Goal: Transaction & Acquisition: Book appointment/travel/reservation

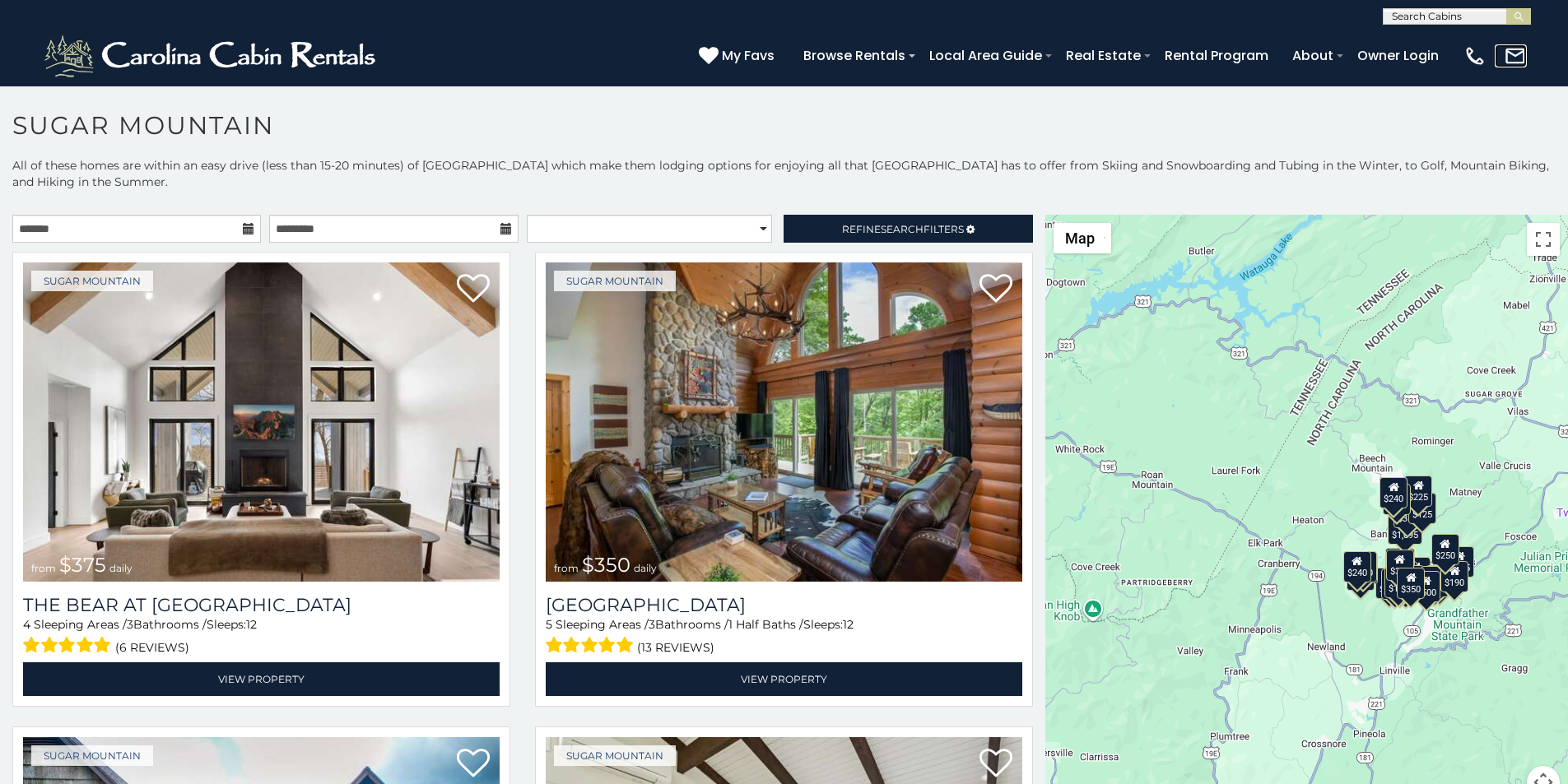
click at [1518, 57] on link at bounding box center [1509, 56] width 32 height 23
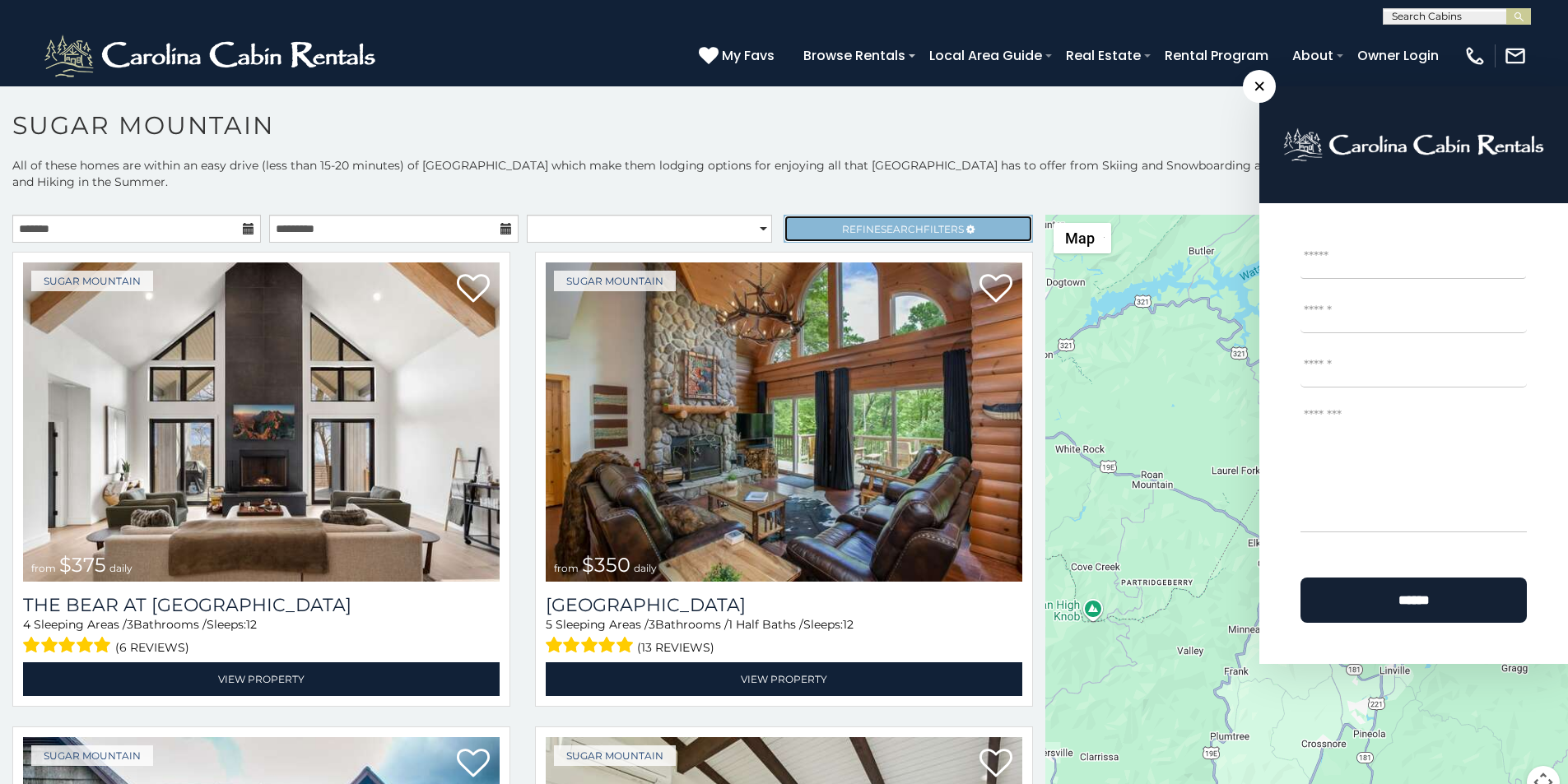
click at [823, 215] on link "Refine Search Filters" at bounding box center [907, 228] width 248 height 28
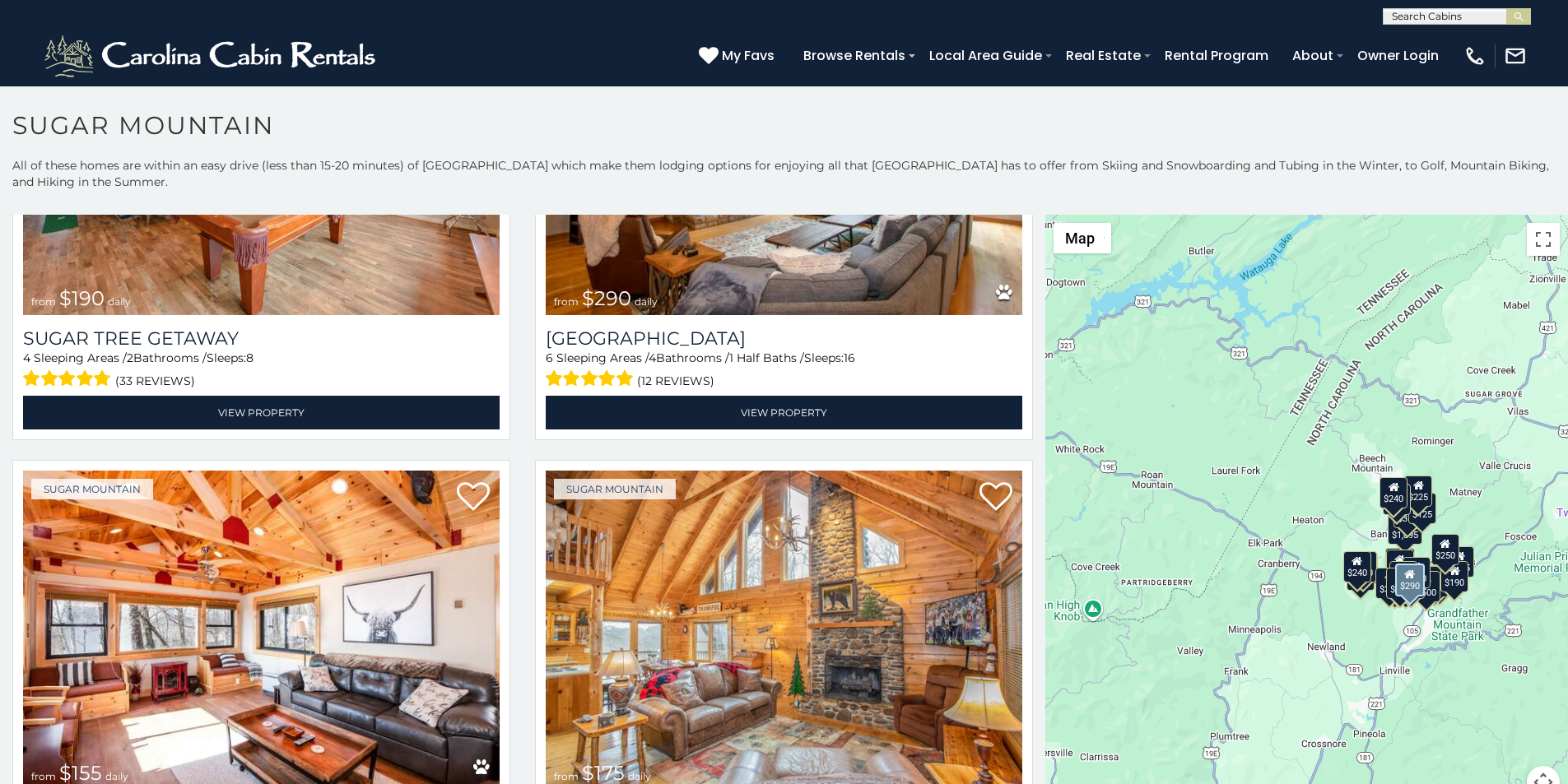
scroll to position [3168, 0]
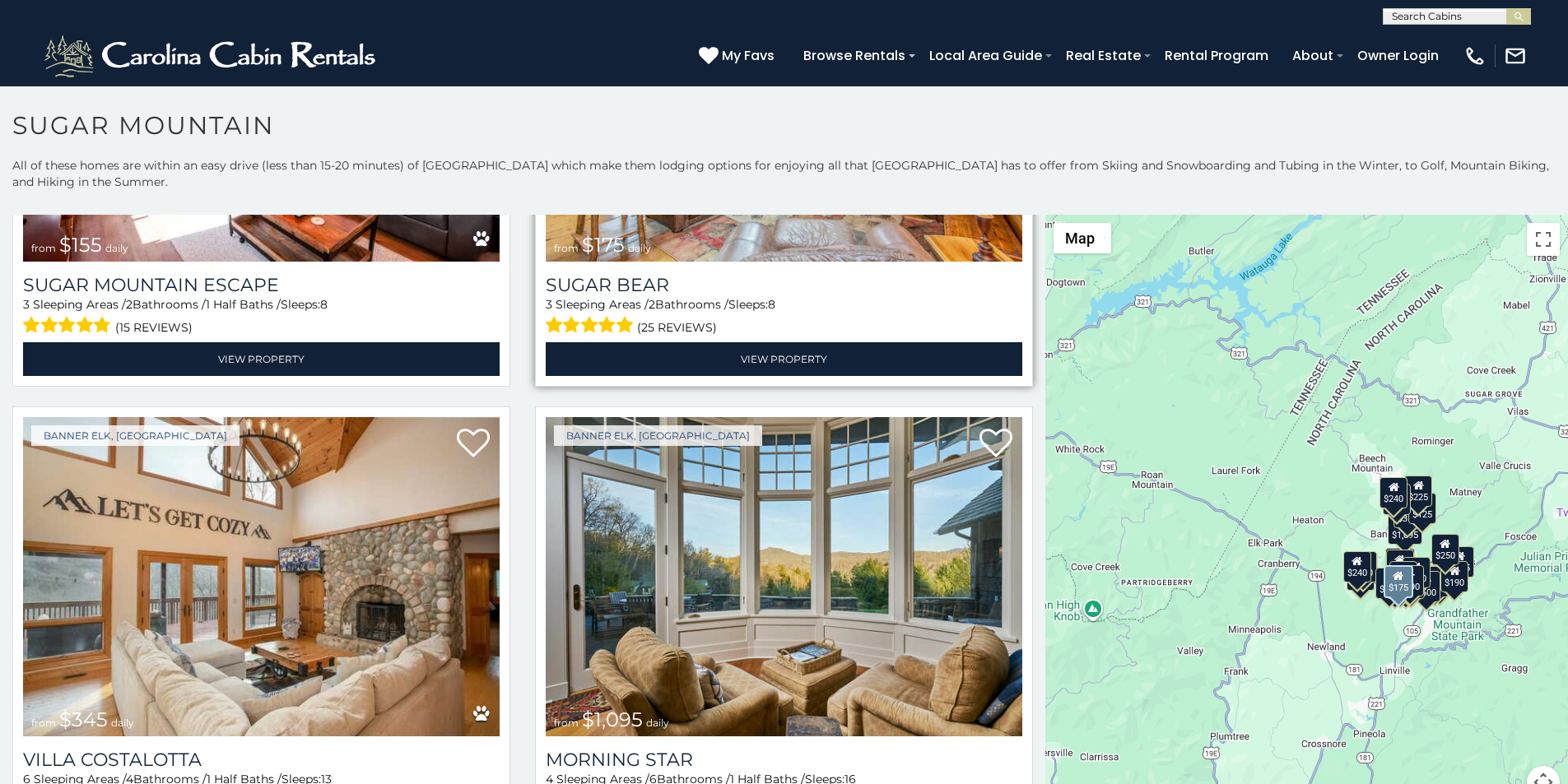
click at [546, 229] on span "from $175 daily" at bounding box center [602, 245] width 113 height 33
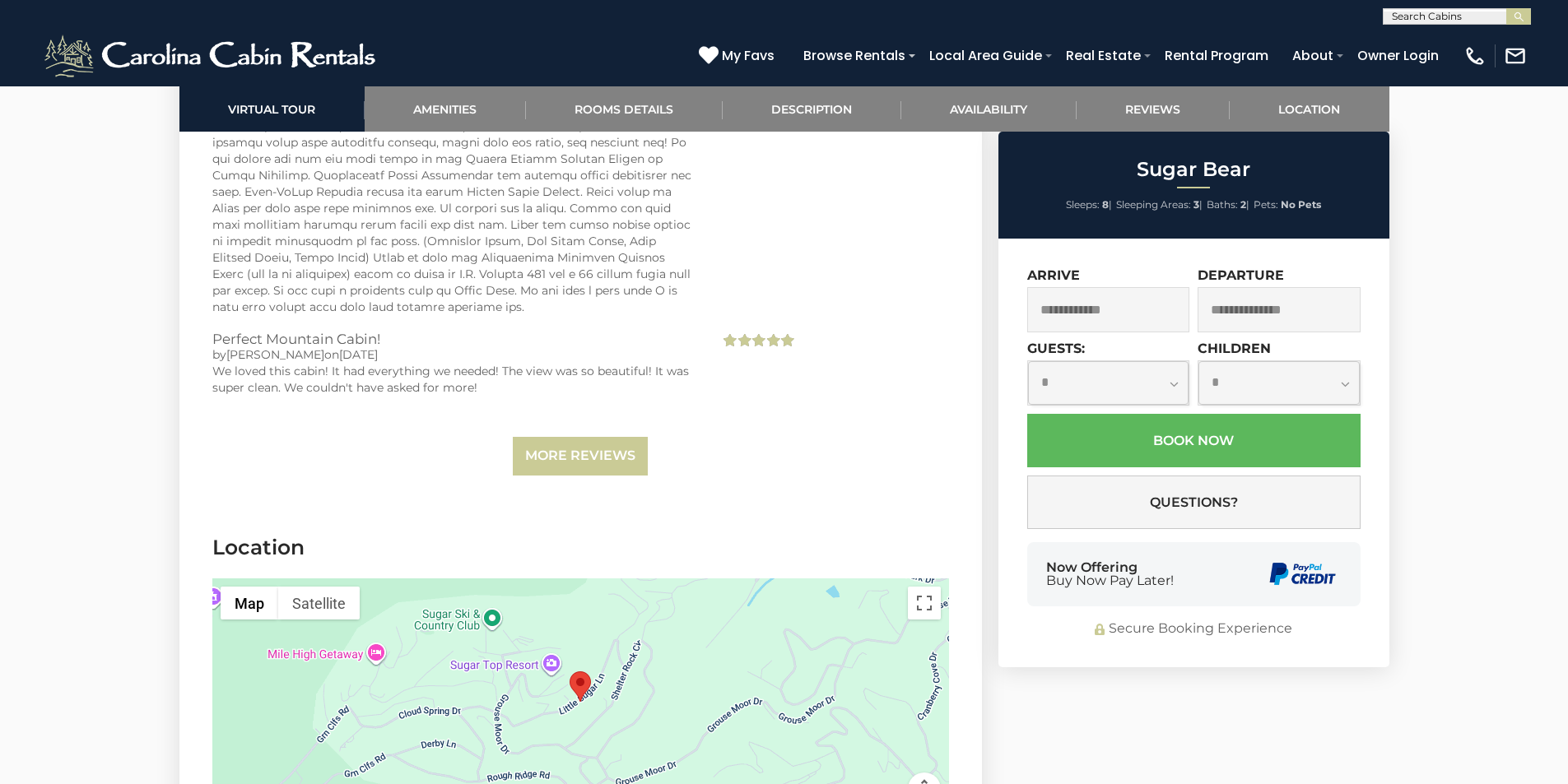
scroll to position [5628, 0]
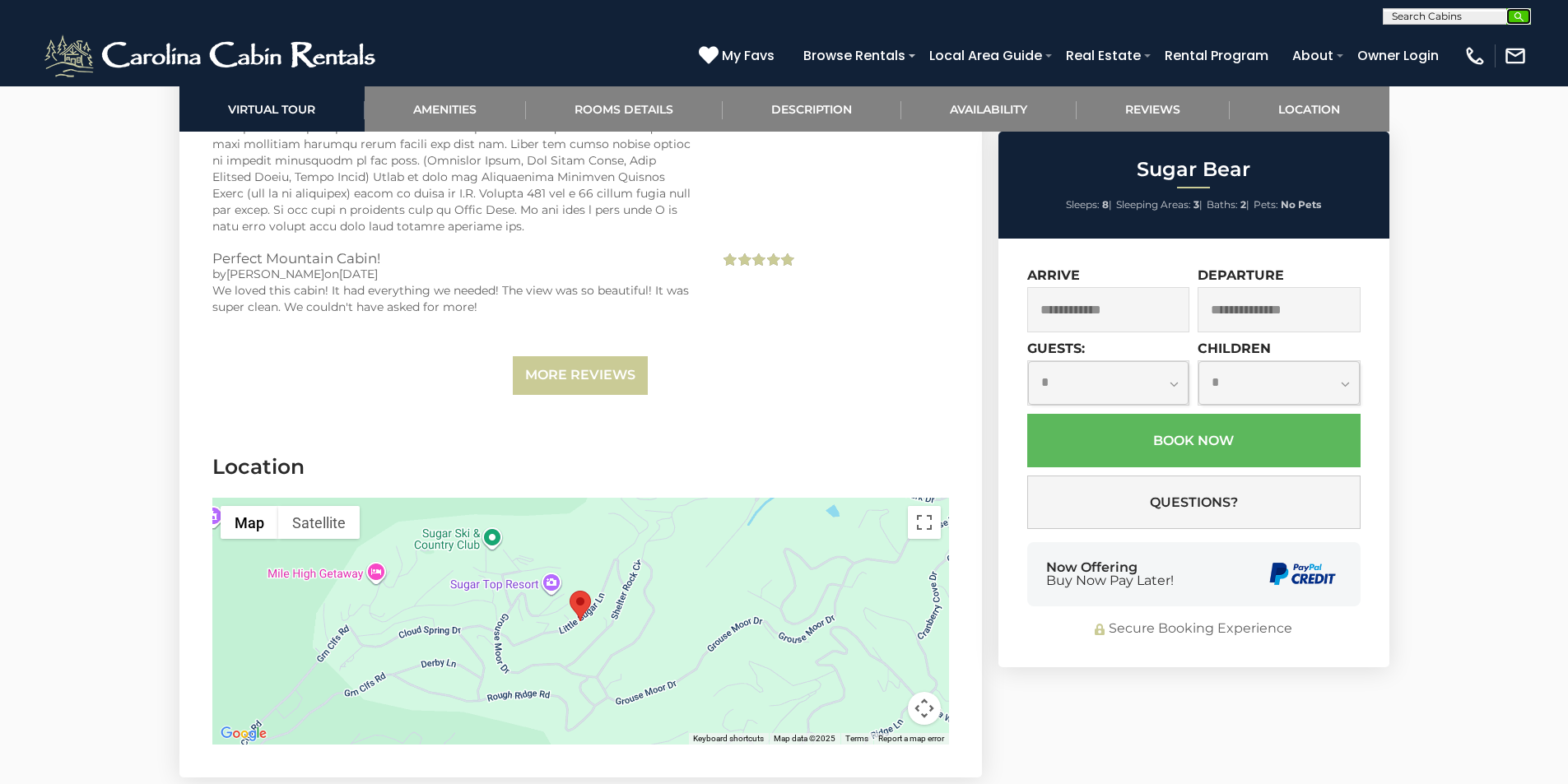
click at [1521, 12] on img "submit" at bounding box center [1518, 16] width 12 height 12
